Goal: Transaction & Acquisition: Purchase product/service

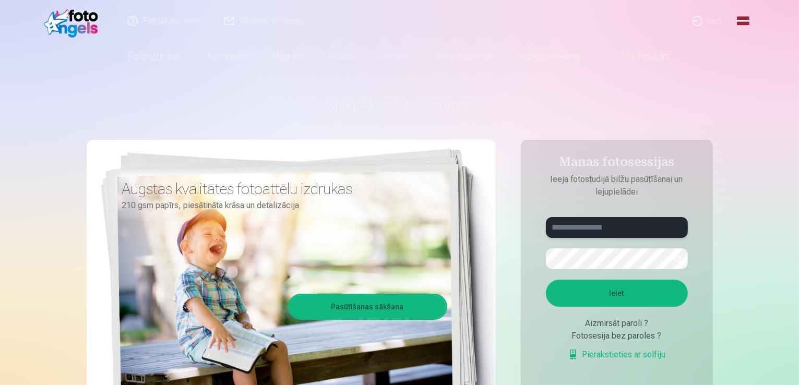
click at [574, 230] on input "text" at bounding box center [617, 227] width 142 height 21
type input "**********"
click at [599, 295] on button "Ieiet" at bounding box center [617, 293] width 142 height 27
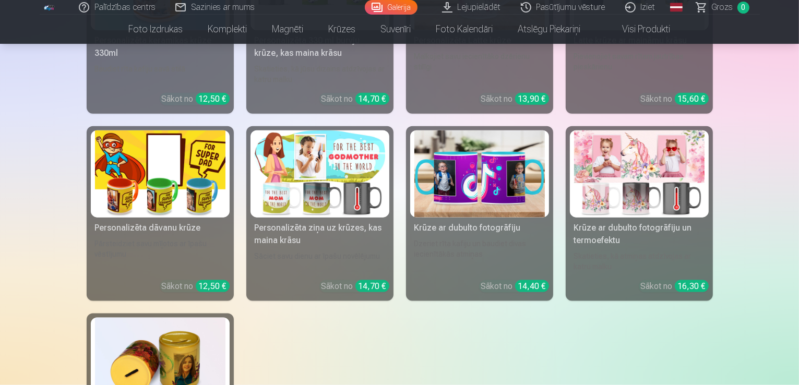
scroll to position [5217, 0]
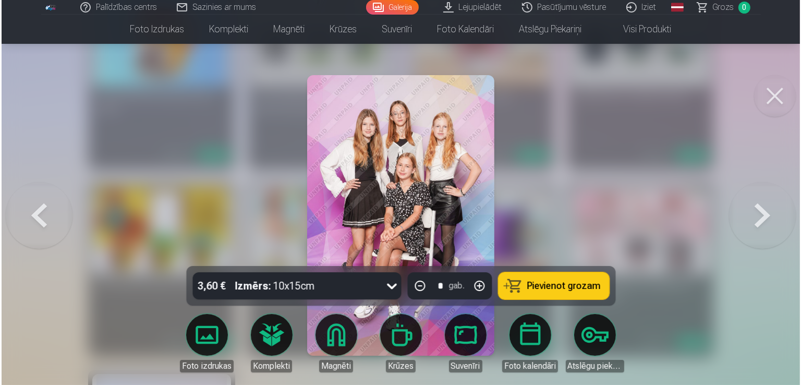
scroll to position [5233, 0]
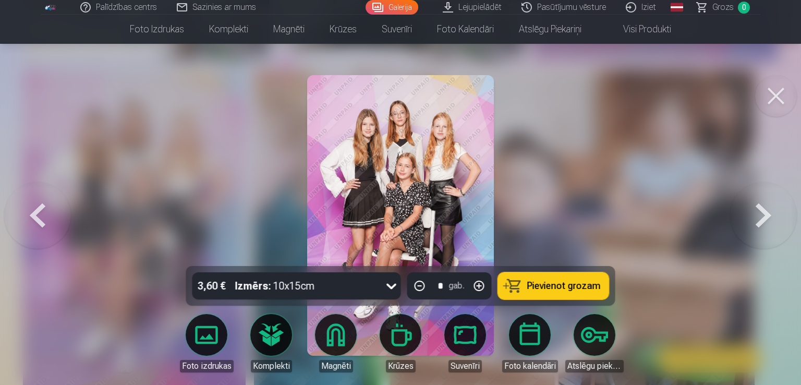
click at [569, 290] on span "Pievienot grozam" at bounding box center [564, 285] width 74 height 9
click at [781, 100] on button at bounding box center [776, 96] width 42 height 42
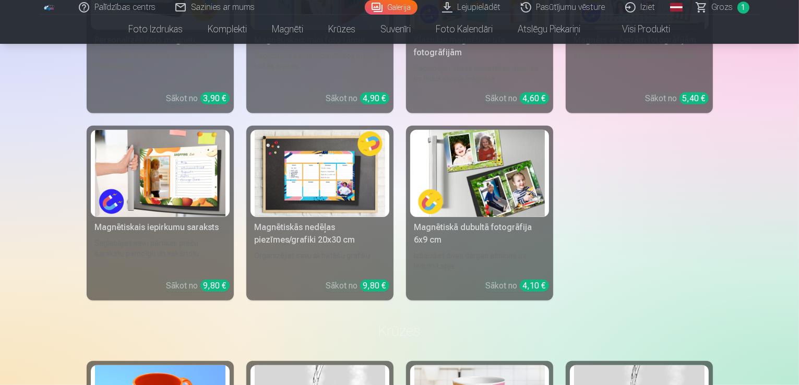
scroll to position [4904, 0]
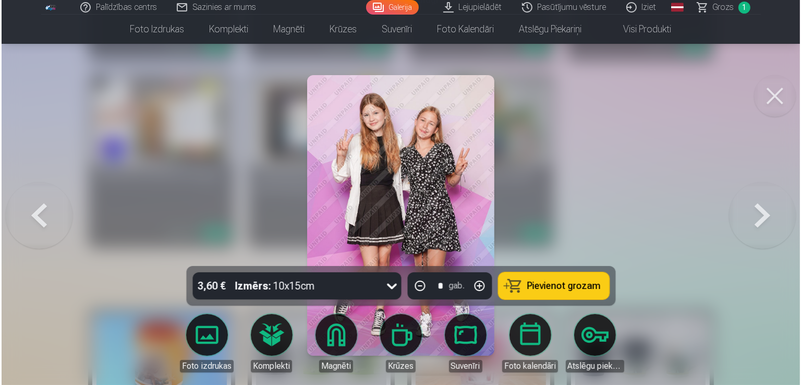
scroll to position [4920, 0]
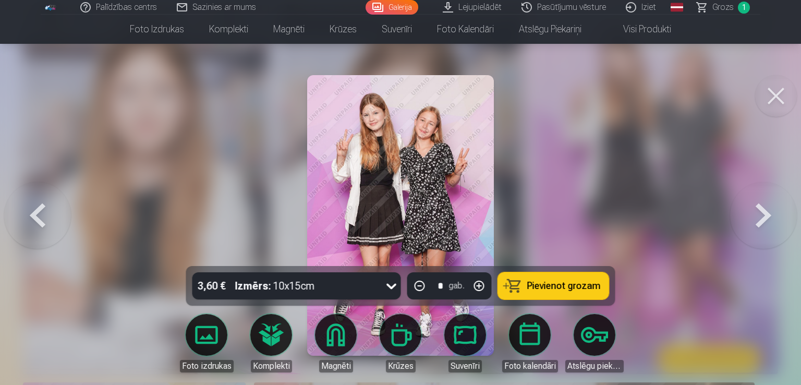
click at [592, 275] on button "Pievienot grozam" at bounding box center [553, 285] width 111 height 27
click at [776, 95] on button at bounding box center [776, 96] width 42 height 42
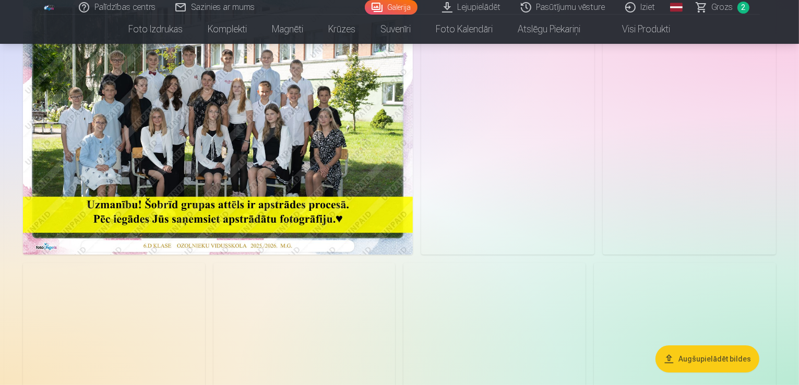
scroll to position [104, 0]
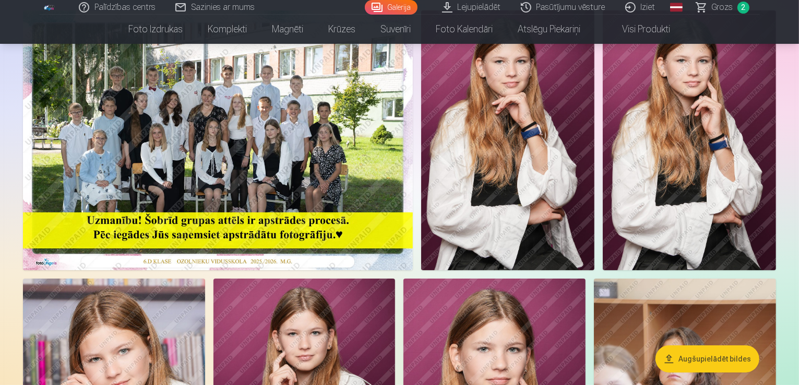
click at [413, 229] on img at bounding box center [218, 140] width 390 height 260
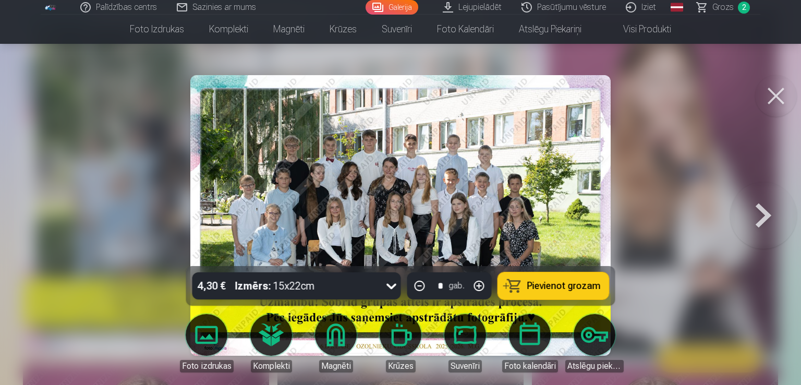
click at [538, 285] on span "Pievienot grozam" at bounding box center [564, 285] width 74 height 9
click at [775, 101] on button at bounding box center [776, 96] width 42 height 42
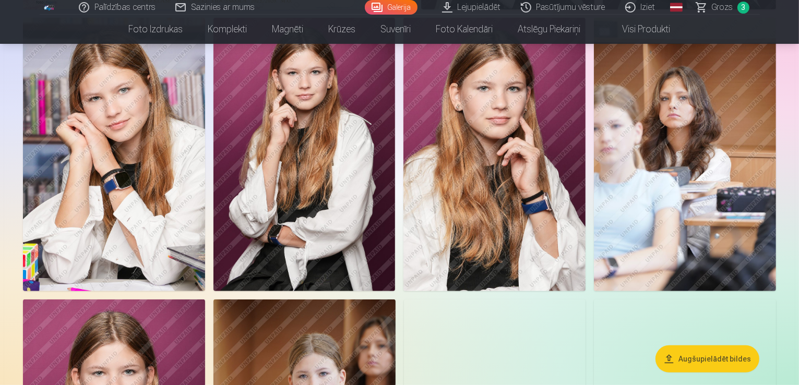
scroll to position [417, 0]
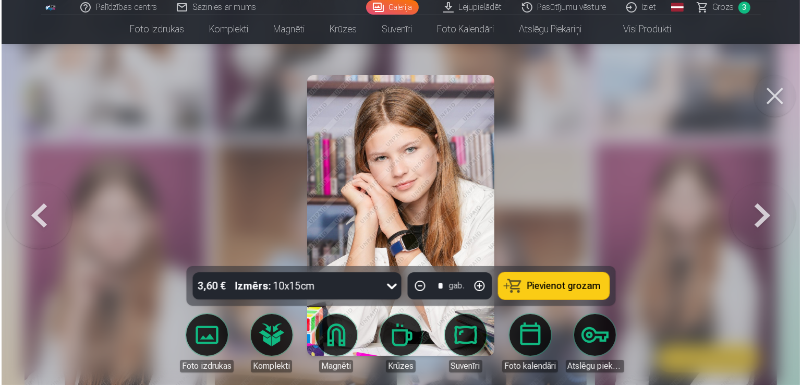
scroll to position [523, 0]
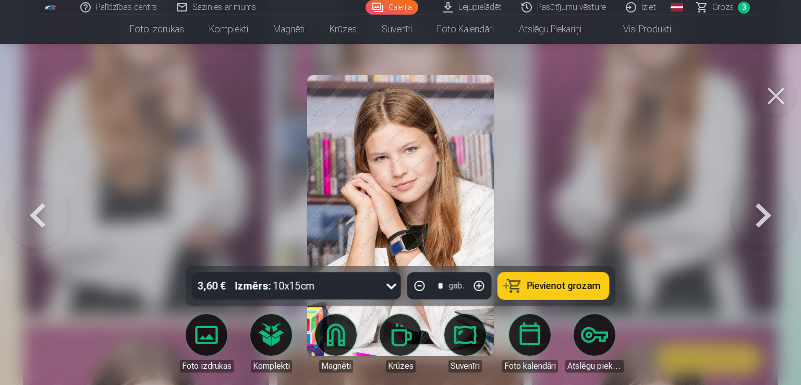
click at [525, 280] on button "Pievienot grozam" at bounding box center [553, 285] width 111 height 27
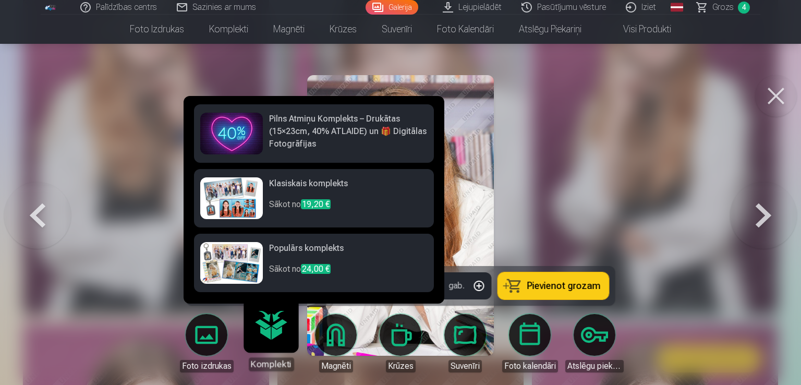
click at [692, 223] on div at bounding box center [400, 192] width 801 height 385
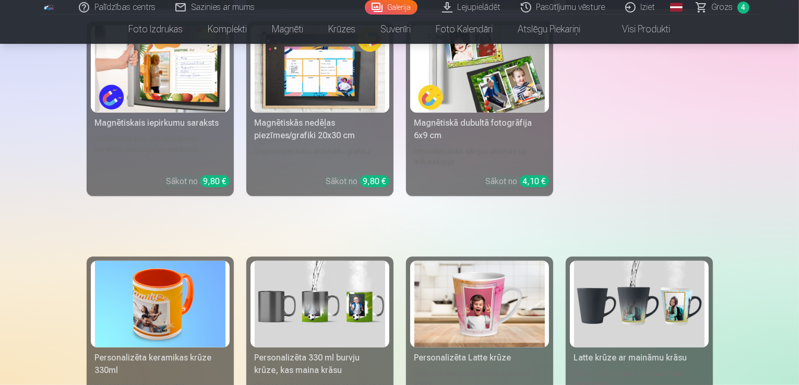
scroll to position [5009, 0]
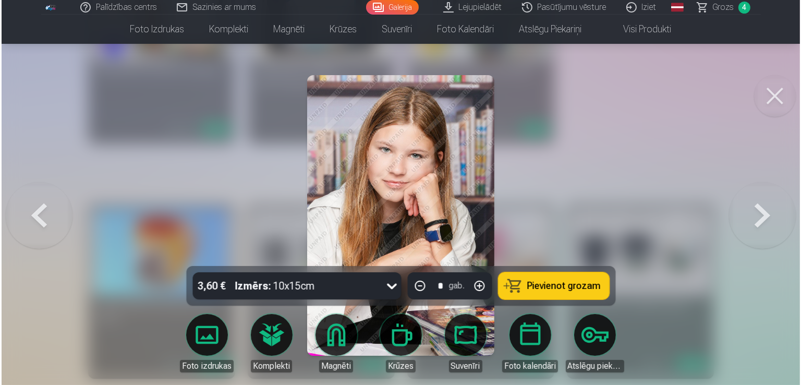
scroll to position [5024, 0]
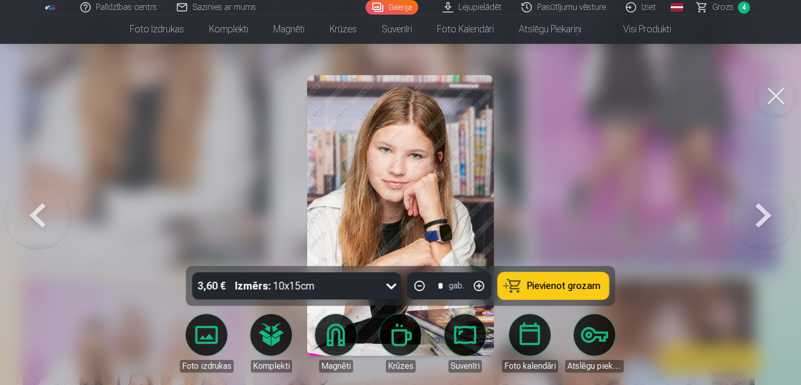
click at [547, 288] on span "Pievienot grozam" at bounding box center [564, 285] width 74 height 9
click at [776, 103] on button at bounding box center [776, 96] width 42 height 42
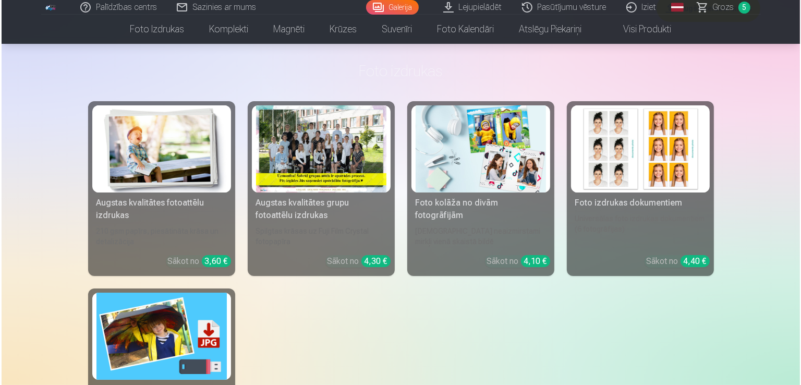
scroll to position [4069, 0]
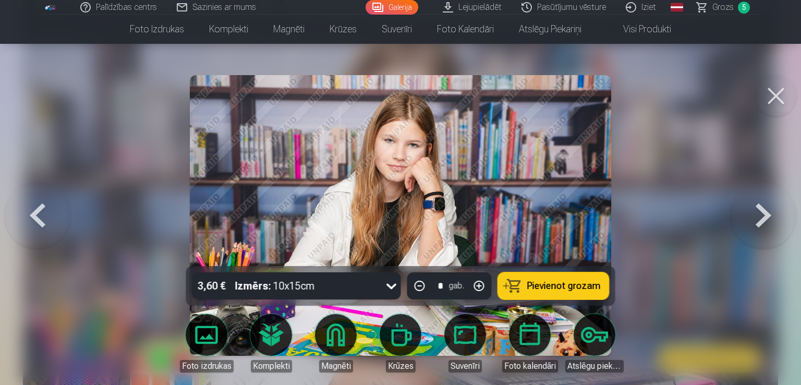
click at [570, 282] on span "Pievienot grozam" at bounding box center [564, 285] width 74 height 9
click at [743, 9] on span "6" at bounding box center [744, 8] width 12 height 12
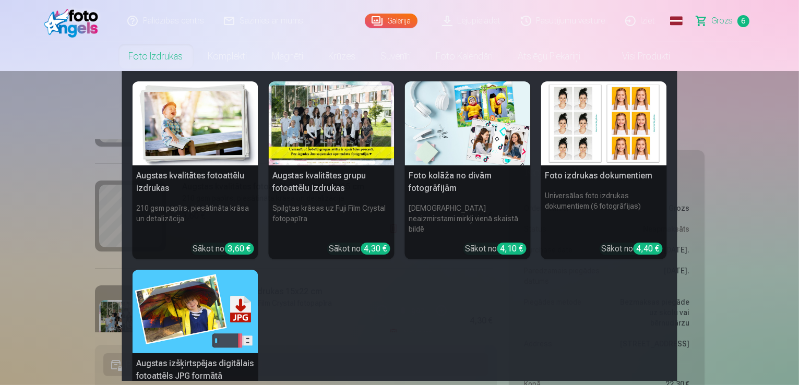
click at [169, 53] on link "Foto izdrukas" at bounding box center [155, 56] width 79 height 29
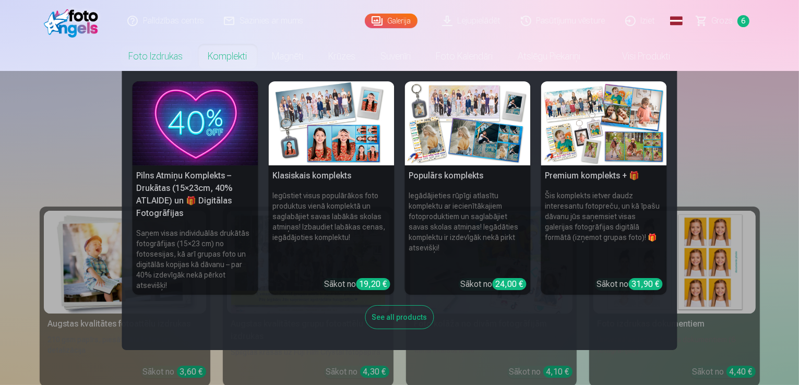
click at [215, 52] on link "Komplekti" at bounding box center [228, 56] width 64 height 29
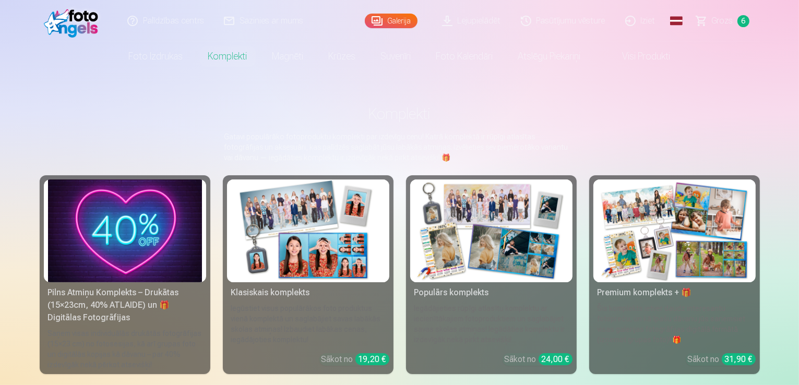
click at [747, 21] on span "6" at bounding box center [743, 21] width 12 height 12
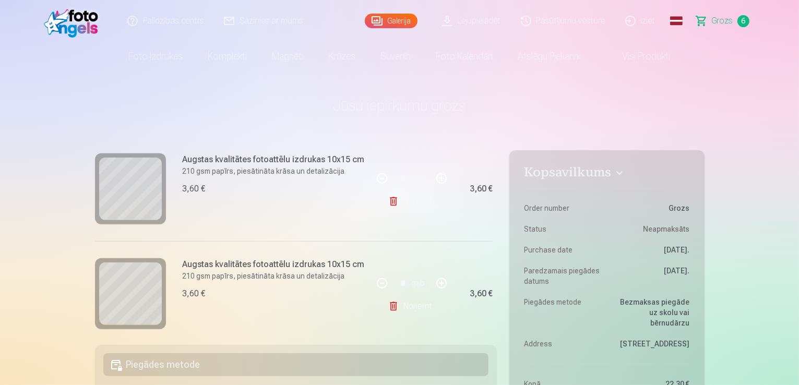
scroll to position [566, 0]
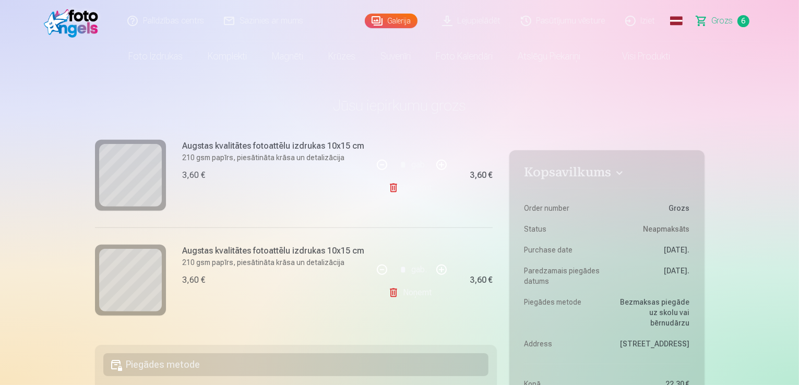
click at [418, 182] on link "Noņemt" at bounding box center [411, 187] width 47 height 21
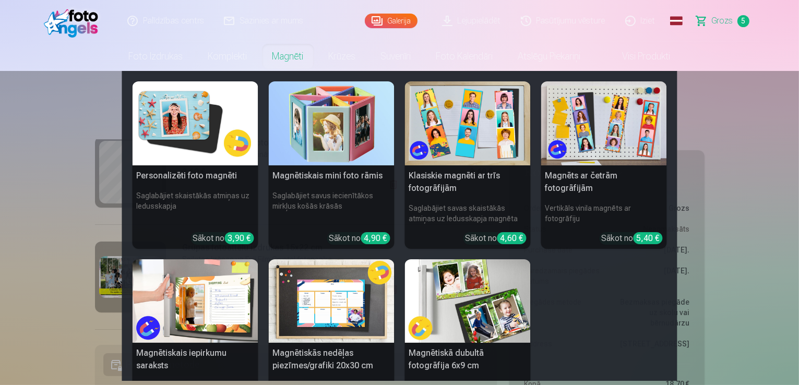
click at [290, 53] on link "Magnēti" at bounding box center [288, 56] width 56 height 29
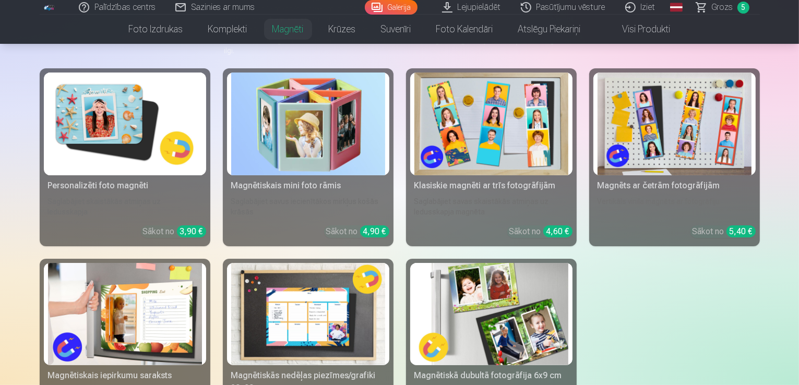
scroll to position [157, 0]
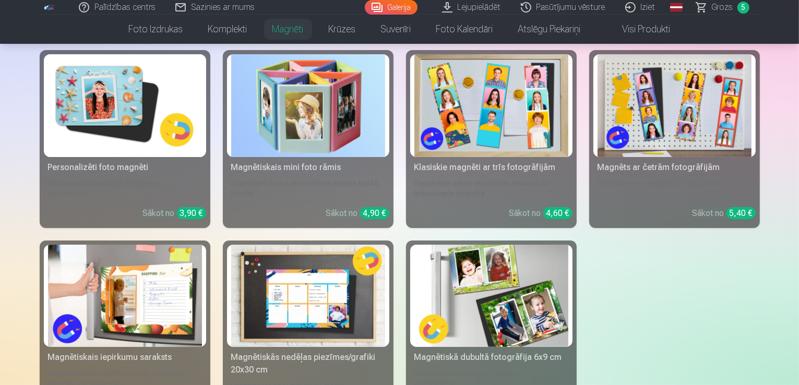
click at [93, 126] on img at bounding box center [125, 105] width 154 height 103
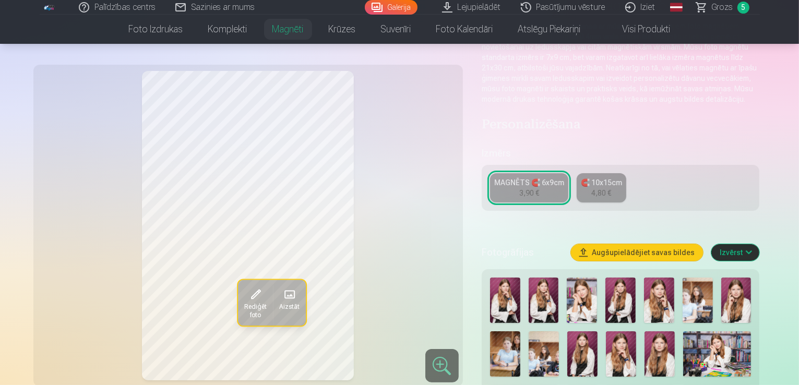
scroll to position [157, 0]
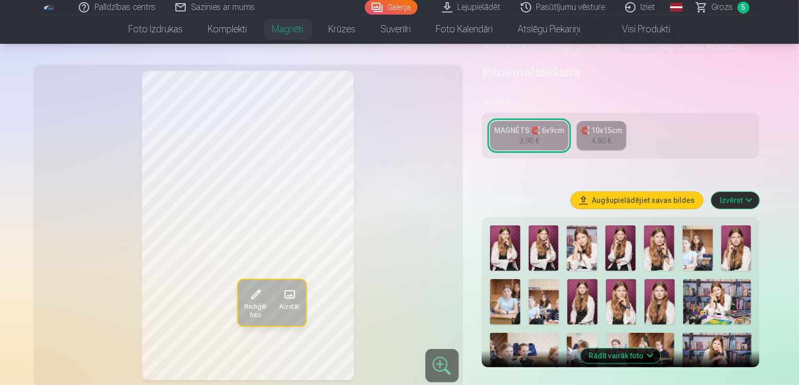
click at [606, 290] on img at bounding box center [621, 301] width 30 height 45
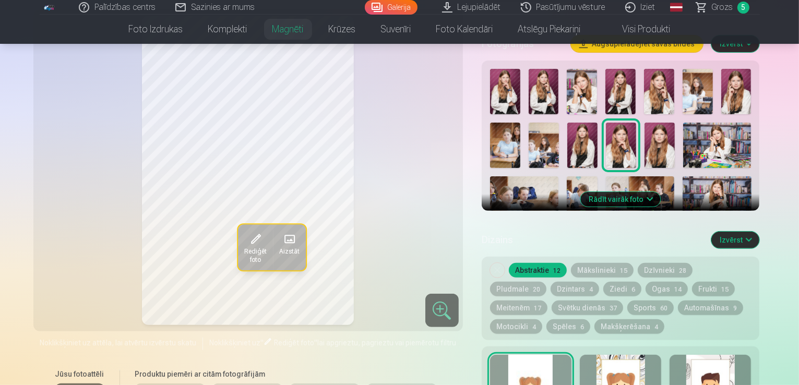
scroll to position [261, 0]
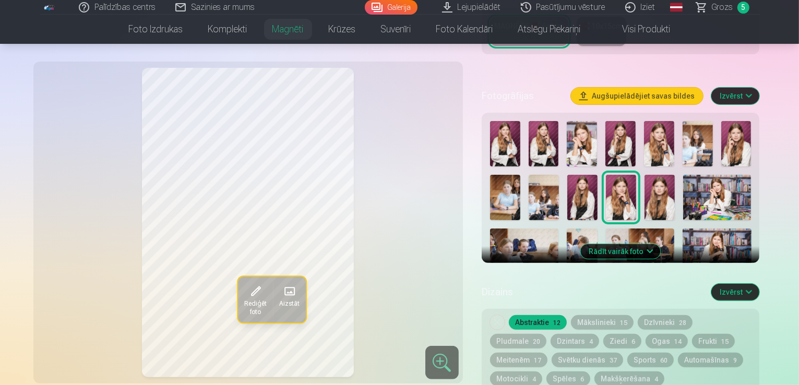
click at [659, 244] on button "Rādīt vairāk foto" at bounding box center [621, 251] width 80 height 15
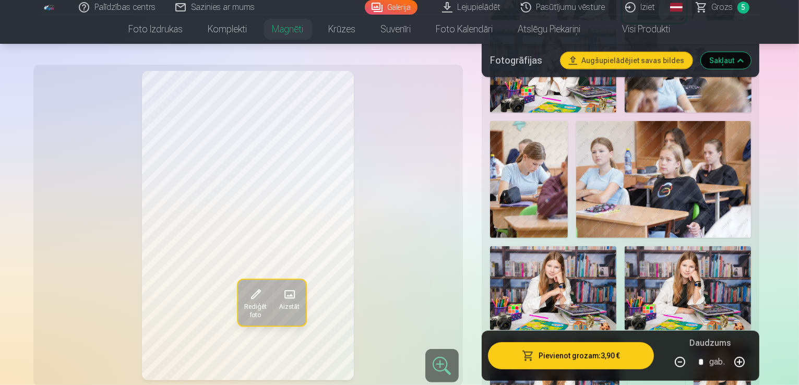
scroll to position [626, 0]
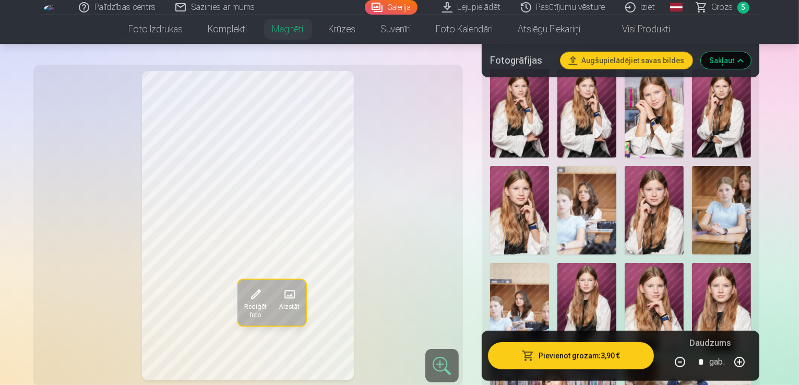
scroll to position [261, 0]
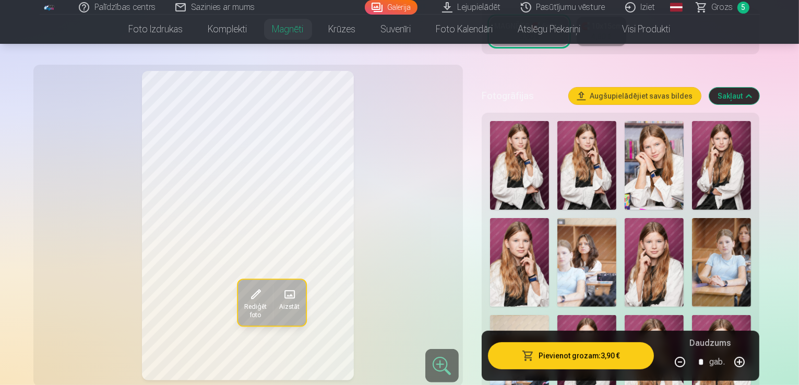
click at [628, 146] on img at bounding box center [654, 165] width 59 height 89
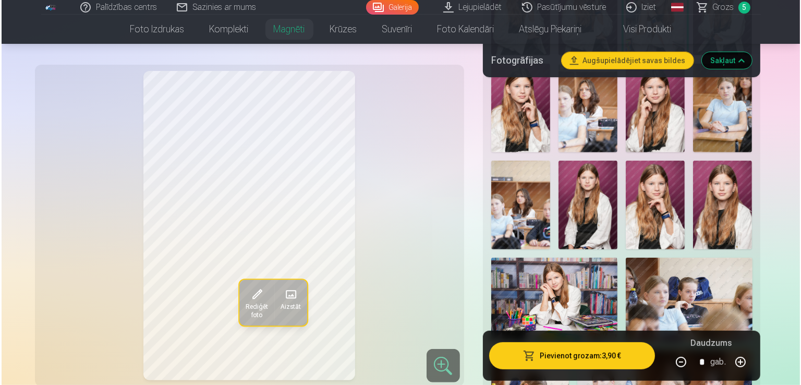
scroll to position [417, 0]
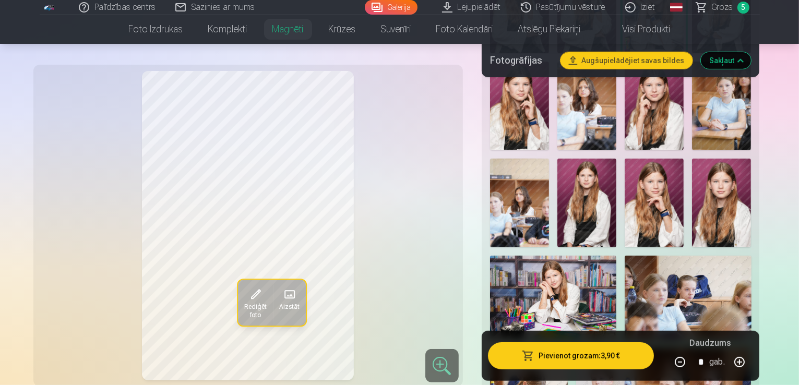
click at [752, 360] on button "button" at bounding box center [739, 362] width 25 height 25
type input "*"
click at [580, 354] on button "Pievienot grozam : 7,80 €" at bounding box center [571, 355] width 166 height 27
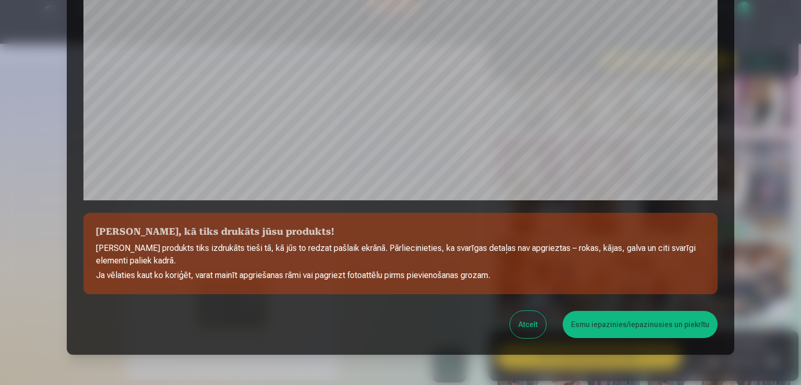
scroll to position [366, 0]
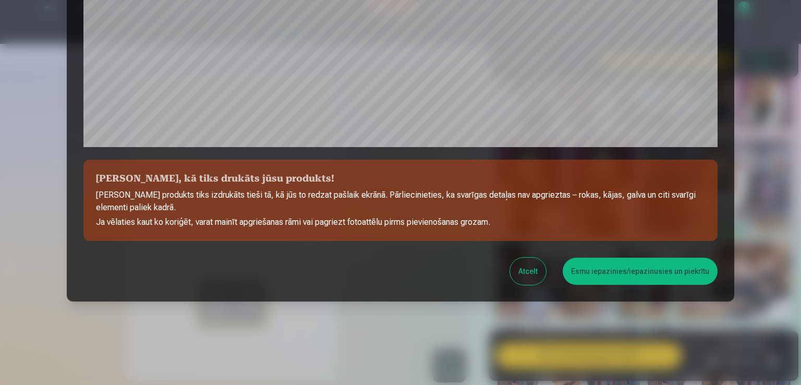
click at [636, 270] on button "Esmu iepazinies/iepazinusies un piekrītu" at bounding box center [640, 271] width 155 height 27
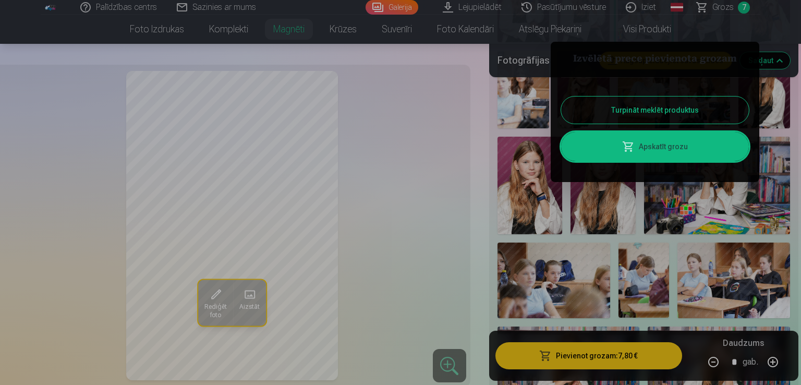
click at [649, 149] on link "Apskatīt grozu" at bounding box center [655, 146] width 188 height 29
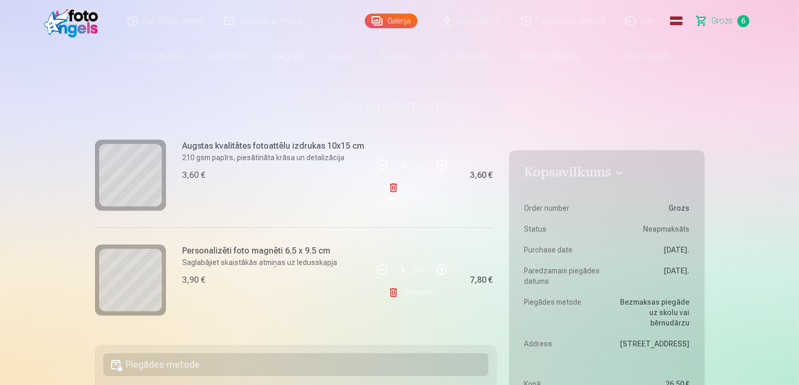
click at [458, 20] on link "Lejupielādēt" at bounding box center [472, 21] width 79 height 42
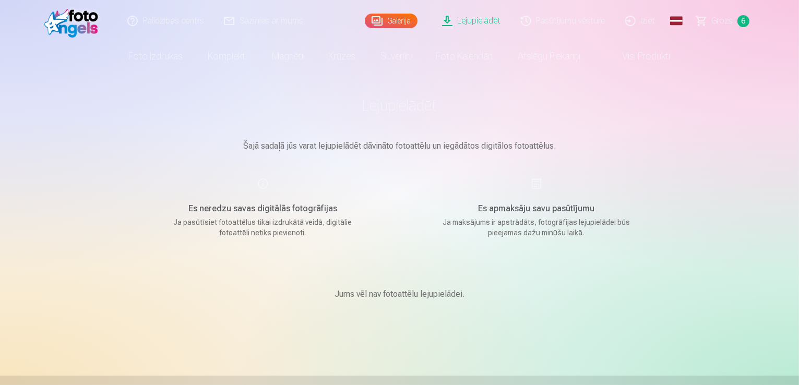
click at [743, 17] on span "6" at bounding box center [743, 21] width 12 height 12
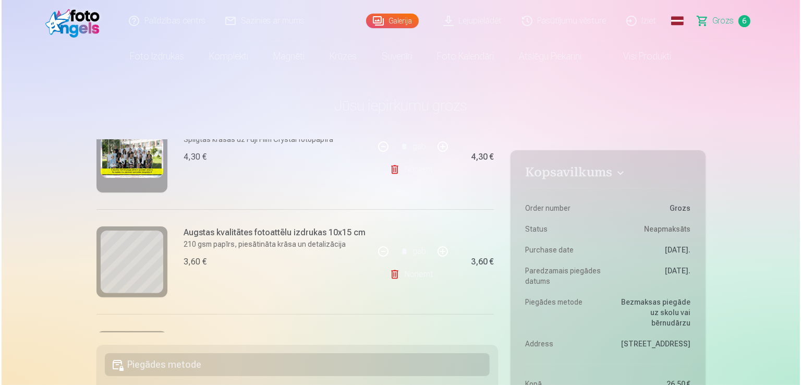
scroll to position [313, 0]
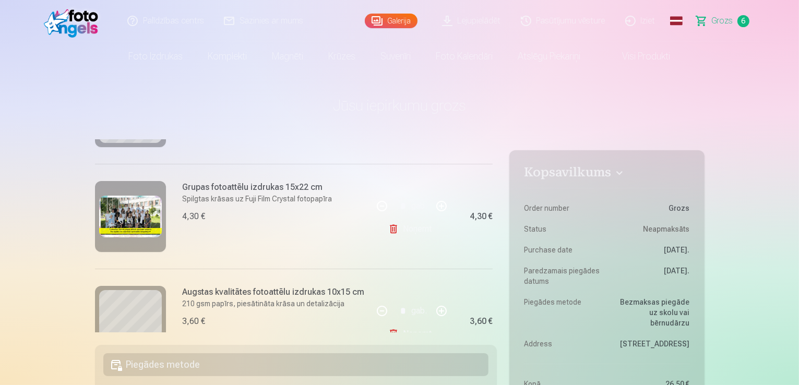
click at [128, 201] on img at bounding box center [130, 217] width 63 height 42
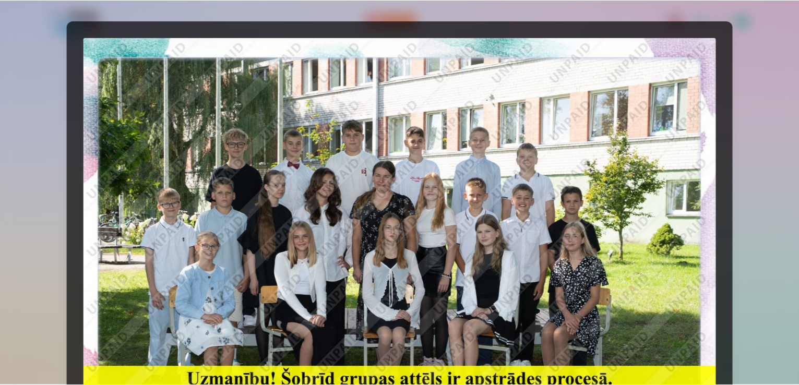
scroll to position [0, 0]
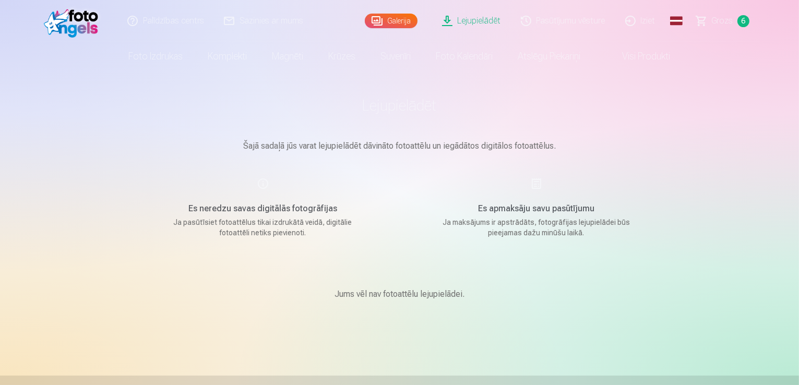
click at [740, 21] on span "6" at bounding box center [743, 21] width 12 height 12
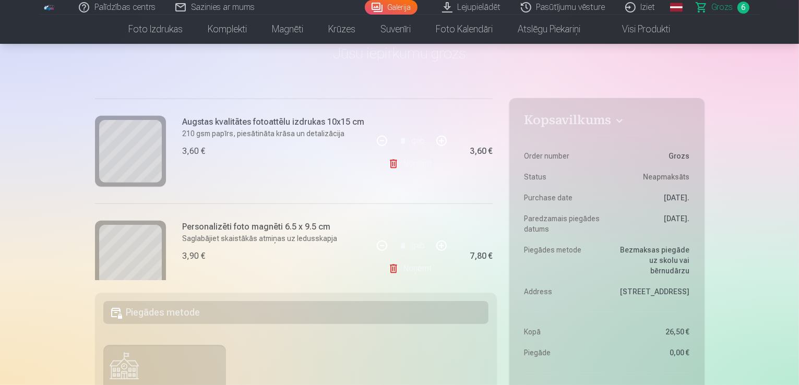
scroll to position [566, 0]
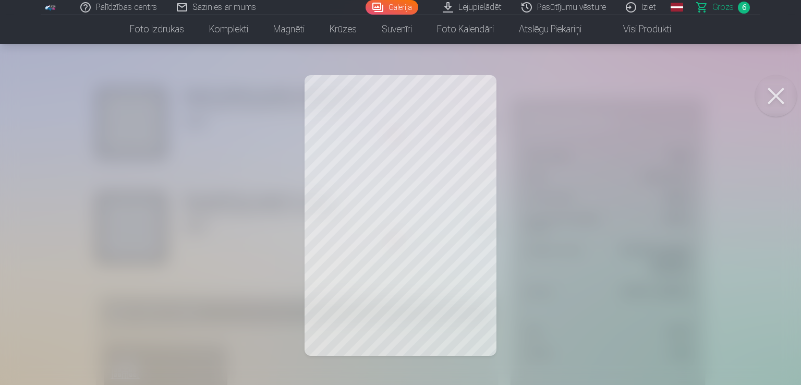
click at [773, 97] on button at bounding box center [776, 96] width 42 height 42
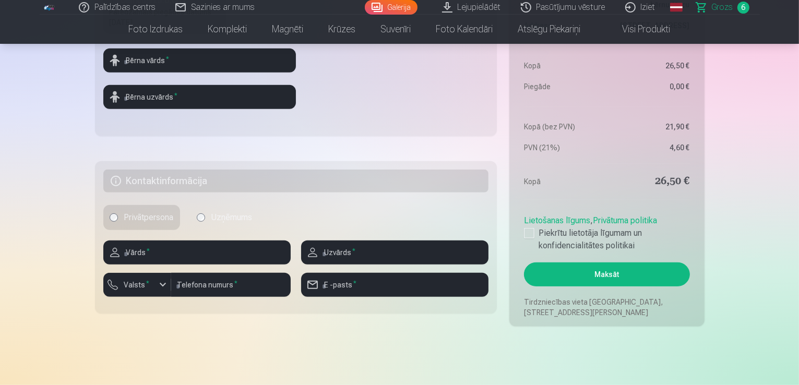
scroll to position [470, 0]
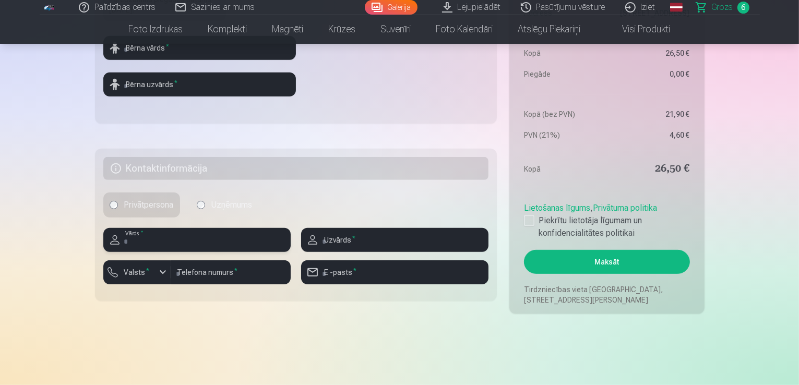
click at [174, 247] on input "text" at bounding box center [196, 240] width 187 height 24
type input "*******"
type input "********"
type input "**********"
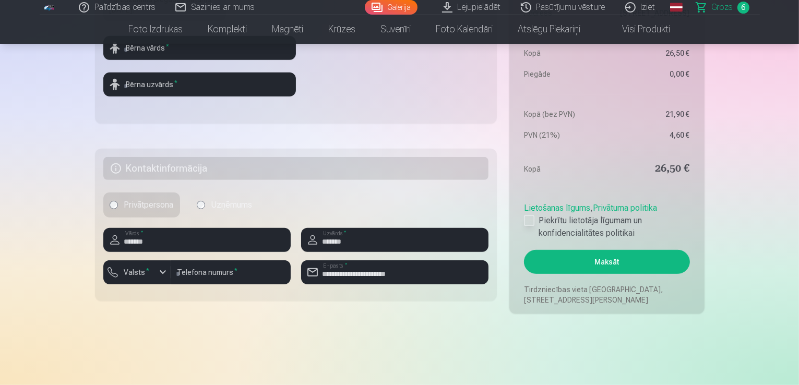
click at [532, 219] on div at bounding box center [529, 220] width 10 height 10
click at [594, 269] on button "Maksāt" at bounding box center [606, 262] width 165 height 24
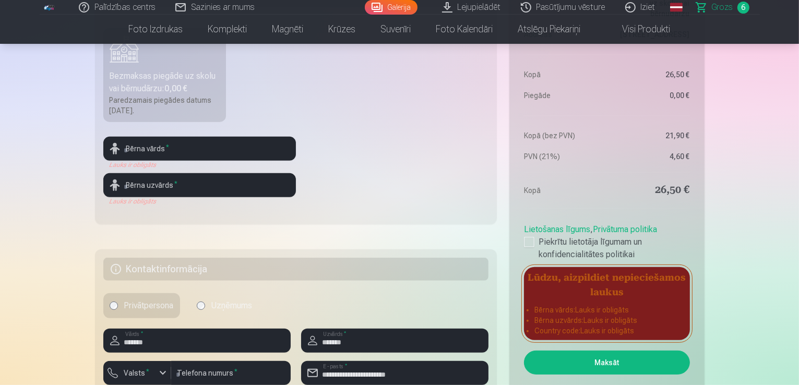
scroll to position [365, 0]
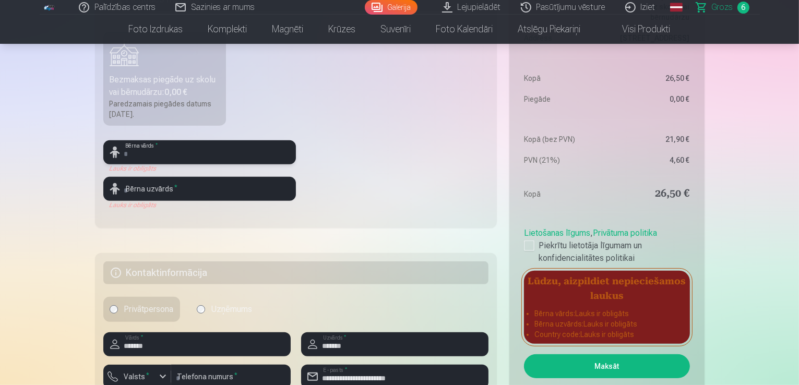
click at [161, 152] on input "text" at bounding box center [199, 152] width 193 height 24
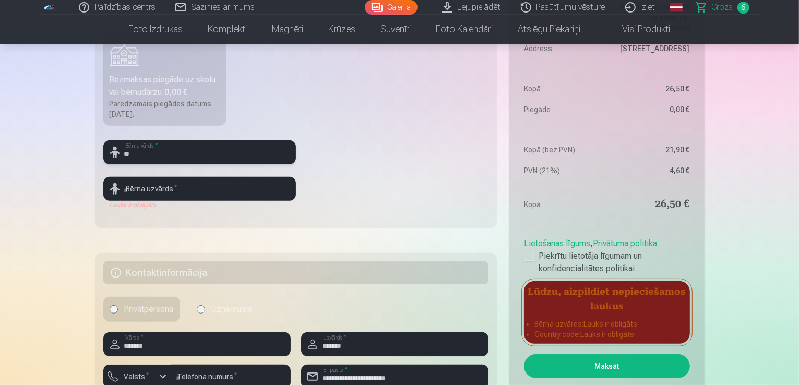
type input "*"
type input "******"
click at [188, 188] on input "text" at bounding box center [199, 189] width 193 height 24
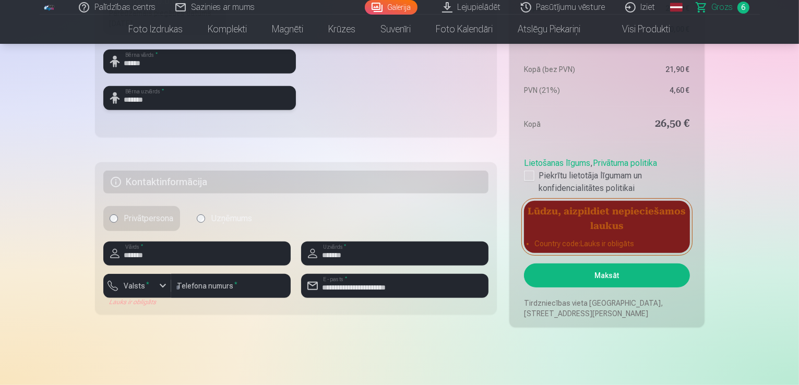
scroll to position [470, 0]
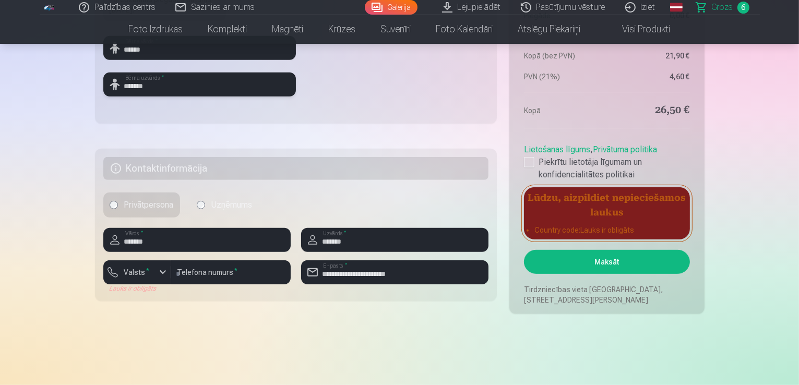
type input "*******"
click at [609, 264] on button "Maksāt" at bounding box center [606, 262] width 165 height 24
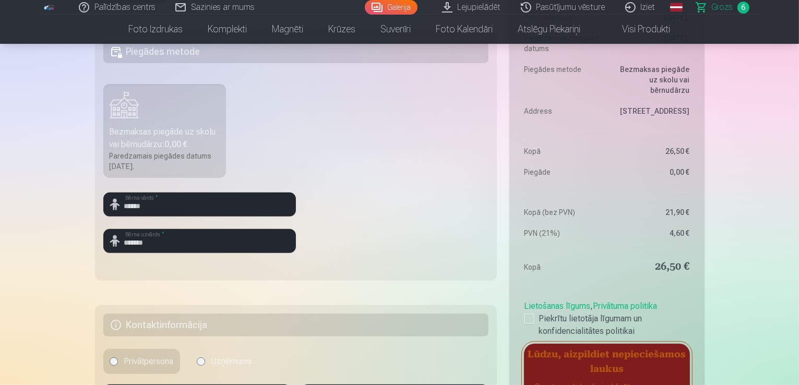
scroll to position [417, 0]
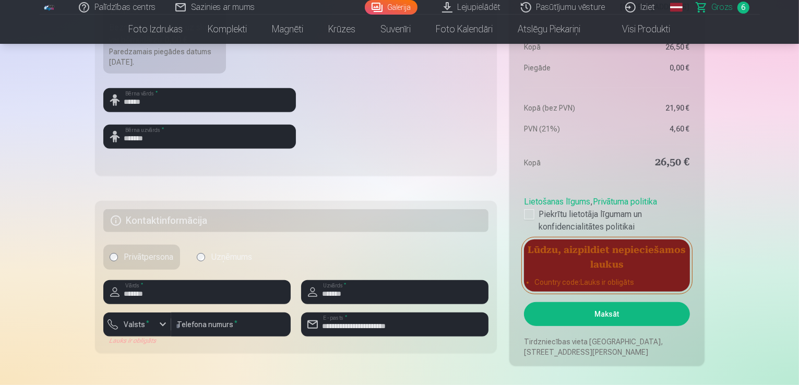
click at [582, 261] on h5 "Lūdzu, aizpildiet nepieciešamos laukus" at bounding box center [606, 255] width 165 height 33
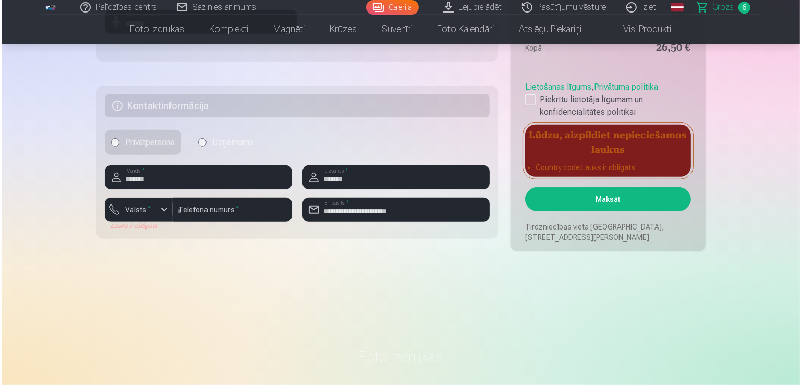
scroll to position [574, 0]
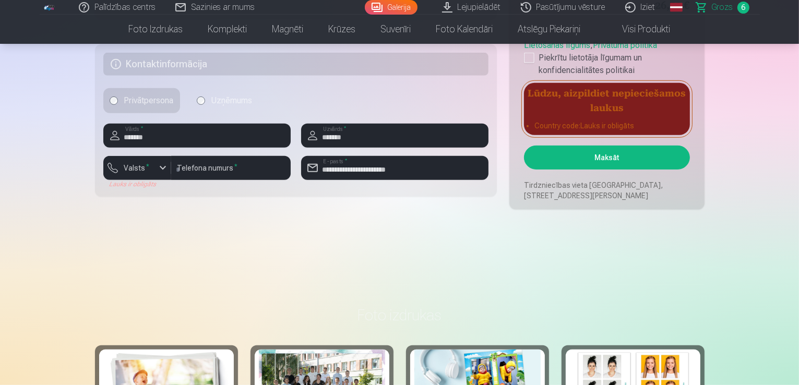
click at [122, 155] on div at bounding box center [196, 152] width 187 height 8
click at [140, 167] on label "Valsts *" at bounding box center [137, 168] width 34 height 10
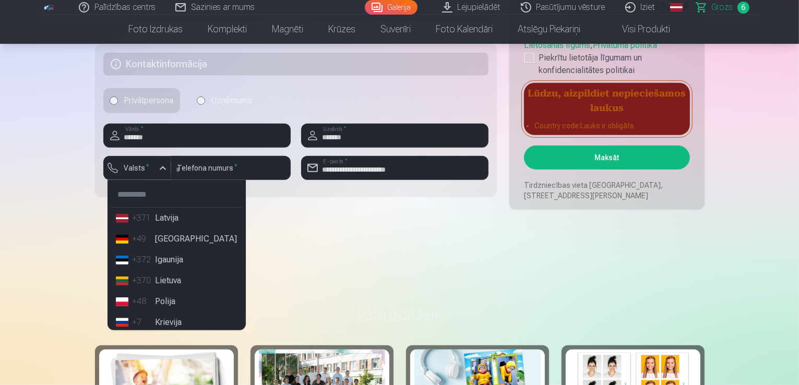
click at [173, 219] on li "+371 Latvija" at bounding box center [177, 218] width 130 height 21
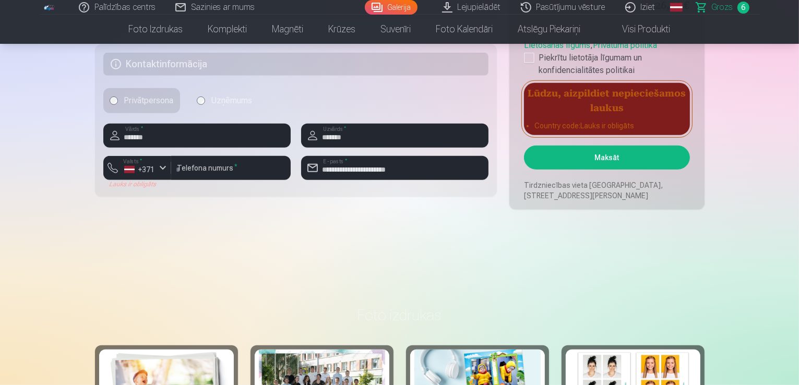
click at [589, 154] on button "Maksāt" at bounding box center [606, 158] width 165 height 24
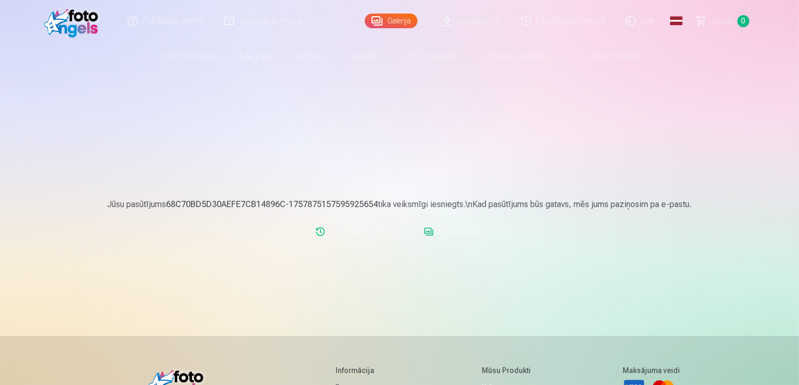
click at [465, 231] on link "Lejupielādēt" at bounding box center [453, 231] width 68 height 21
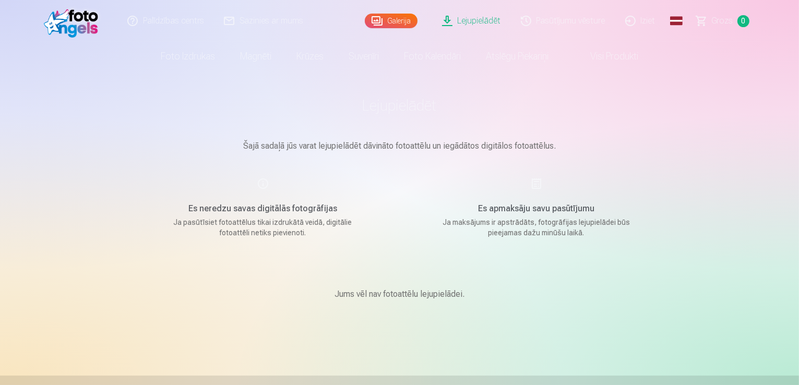
click at [405, 16] on link "Galerija" at bounding box center [391, 21] width 53 height 15
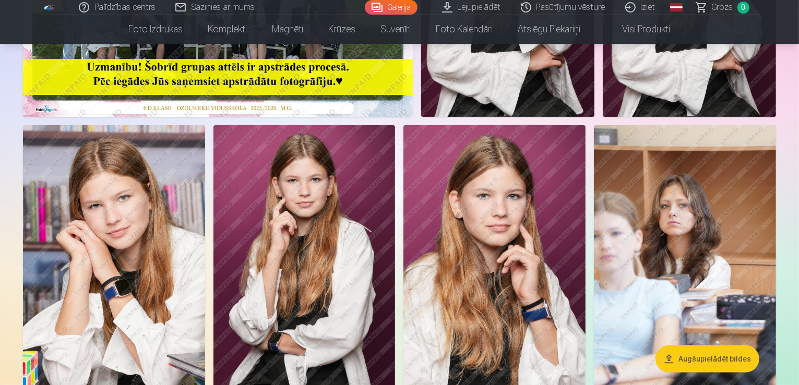
scroll to position [261, 0]
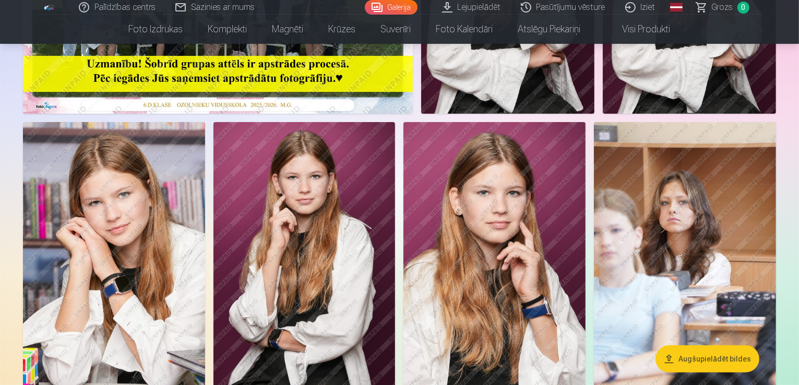
click at [731, 357] on button "Augšupielādēt bildes" at bounding box center [707, 358] width 104 height 27
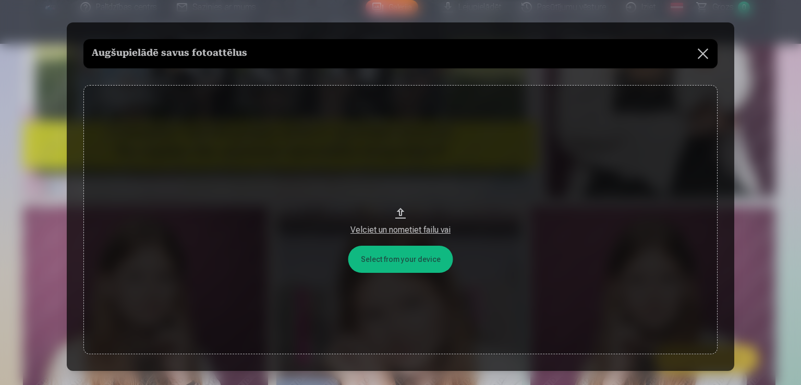
click at [699, 52] on button at bounding box center [703, 53] width 29 height 29
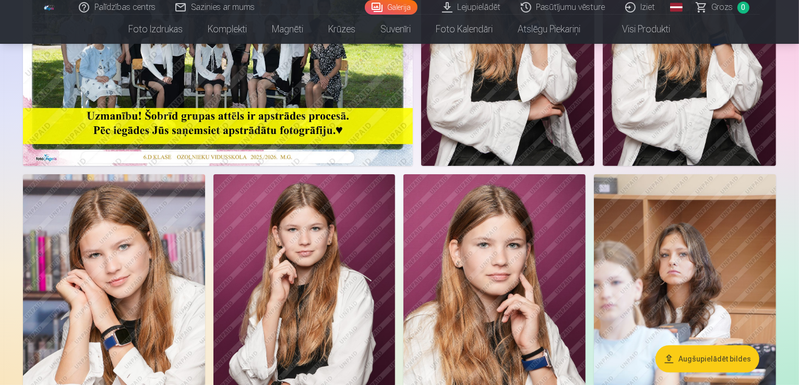
scroll to position [0, 0]
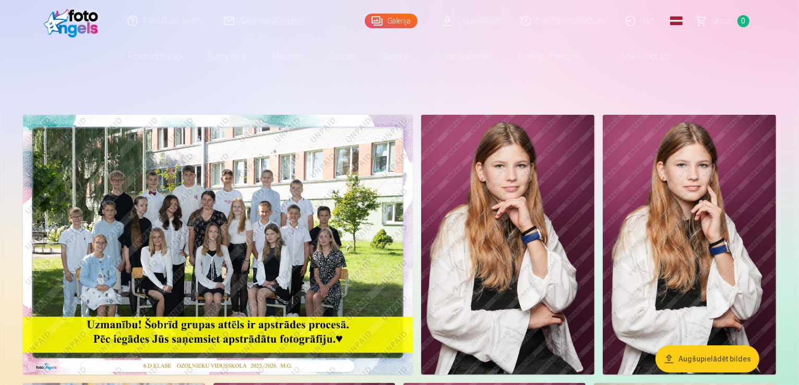
click at [378, 14] on link "Galerija" at bounding box center [391, 21] width 53 height 15
